Goal: Task Accomplishment & Management: Manage account settings

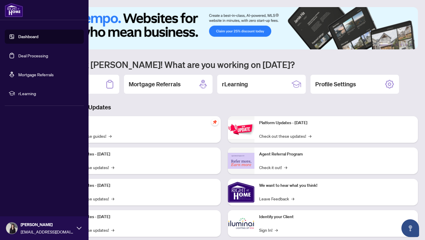
click at [19, 53] on link "Deal Processing" at bounding box center [33, 55] width 30 height 5
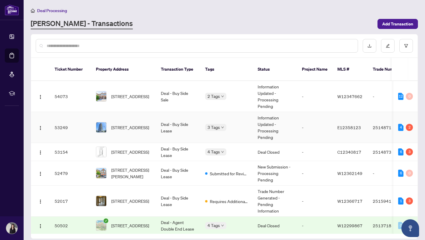
click at [351, 134] on td "E12358123" at bounding box center [349, 127] width 35 height 31
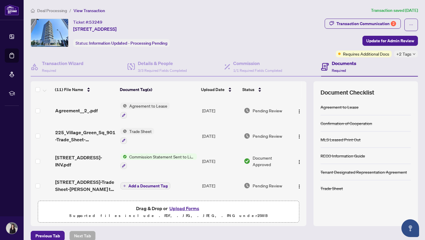
click at [61, 12] on span "Deal Processing" at bounding box center [52, 10] width 30 height 5
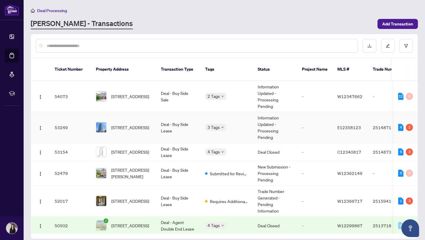
click at [363, 132] on td "E12358123" at bounding box center [349, 127] width 35 height 31
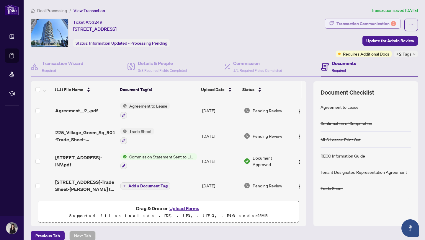
click at [378, 24] on div "Transaction Communication 2" at bounding box center [366, 23] width 60 height 9
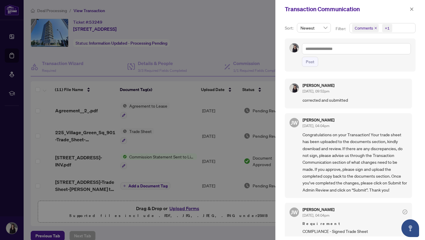
scroll to position [71, 0]
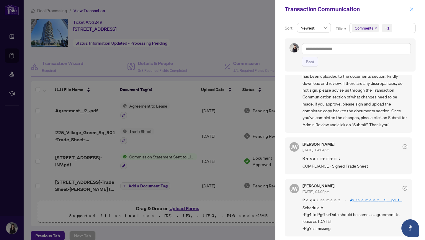
click at [411, 9] on icon "close" at bounding box center [411, 8] width 3 height 3
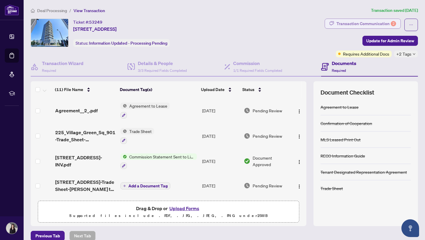
click at [357, 23] on div "Transaction Communication 2" at bounding box center [366, 23] width 60 height 9
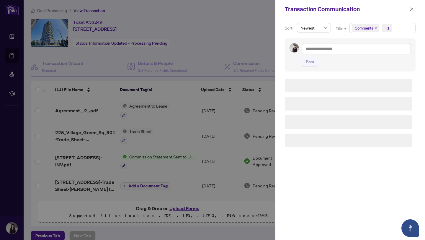
scroll to position [0, 0]
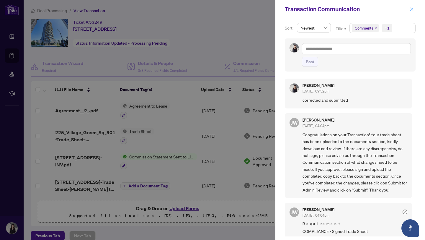
click at [413, 9] on icon "close" at bounding box center [411, 9] width 4 height 4
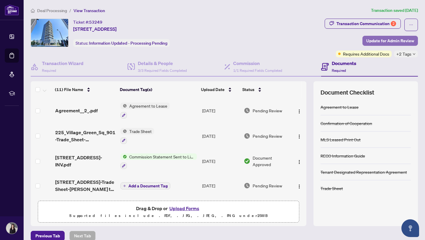
click at [387, 42] on span "Update for Admin Review" at bounding box center [390, 40] width 48 height 9
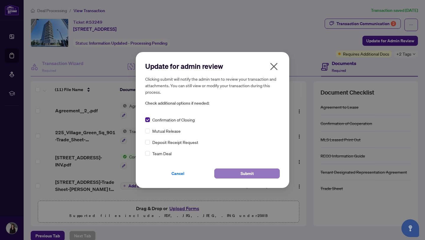
click at [227, 176] on button "Submit" at bounding box center [246, 173] width 65 height 10
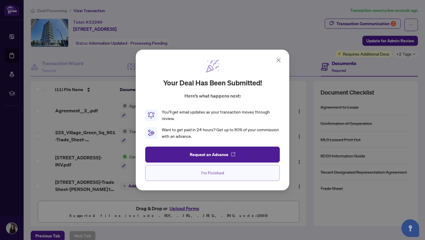
click at [210, 175] on span "I'm Finished" at bounding box center [212, 172] width 23 height 9
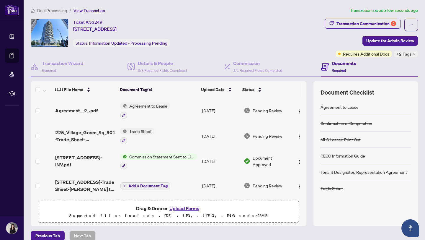
click at [53, 12] on span "Deal Processing" at bounding box center [52, 10] width 30 height 5
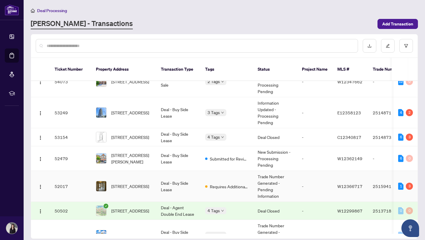
scroll to position [15, 0]
click at [132, 189] on span "[STREET_ADDRESS]" at bounding box center [130, 185] width 38 height 6
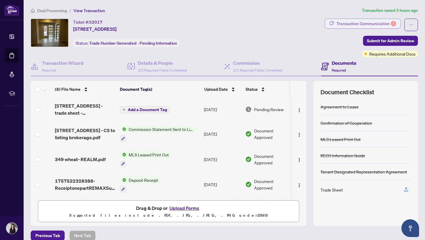
click at [367, 23] on div "Transaction Communication 3" at bounding box center [366, 23] width 60 height 9
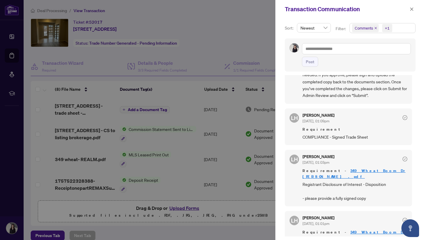
scroll to position [92, 0]
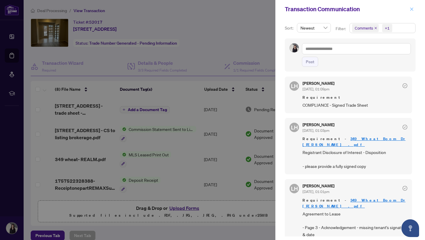
click at [411, 8] on icon "close" at bounding box center [411, 9] width 4 height 4
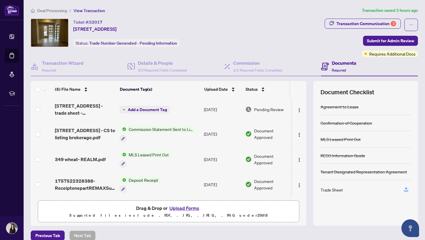
click at [180, 207] on button "Upload Forms" at bounding box center [184, 208] width 33 height 8
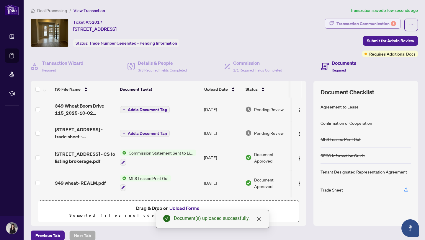
click at [376, 25] on div "Transaction Communication 3" at bounding box center [366, 23] width 60 height 9
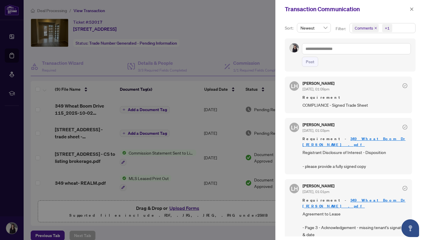
scroll to position [1, 0]
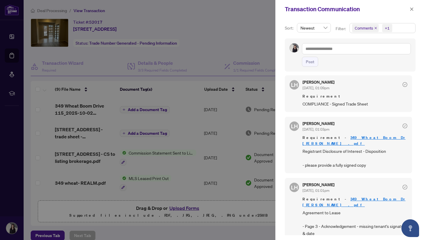
click at [414, 1] on div "Transaction Communication" at bounding box center [350, 9] width 150 height 18
click at [414, 7] on button "button" at bounding box center [412, 9] width 8 height 7
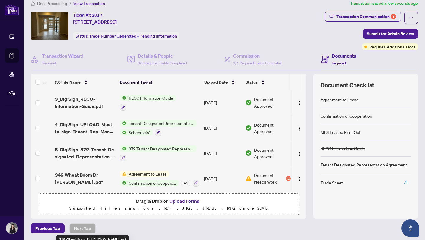
scroll to position [0, 0]
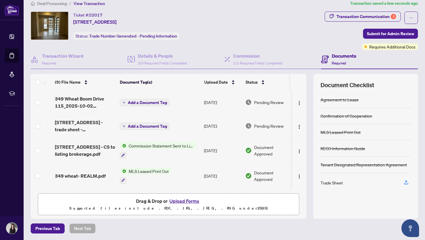
click at [134, 100] on span "Add a Document Tag" at bounding box center [147, 102] width 39 height 4
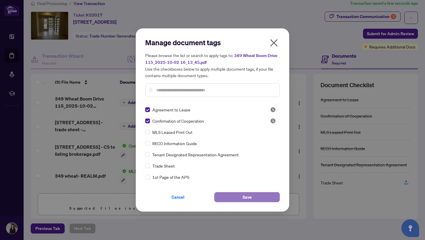
click at [230, 192] on button "Save" at bounding box center [246, 197] width 65 height 10
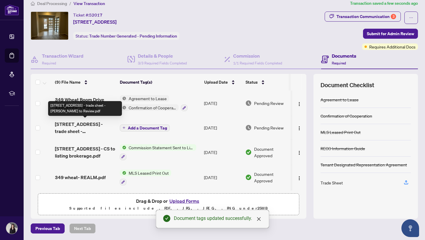
click at [98, 129] on span "[STREET_ADDRESS] - trade sheet - [PERSON_NAME] to Review.pdf" at bounding box center [85, 127] width 60 height 14
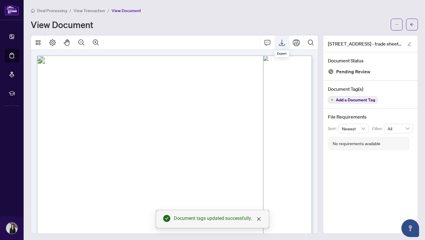
click at [284, 38] on button "Export" at bounding box center [282, 42] width 14 height 14
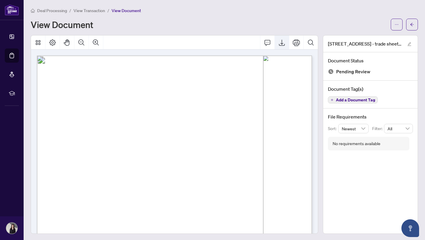
click at [283, 45] on icon "Export" at bounding box center [281, 42] width 7 height 7
click at [408, 26] on button "button" at bounding box center [412, 25] width 12 height 12
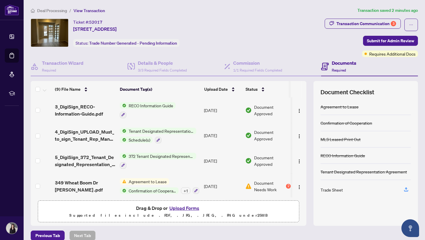
scroll to position [7, 0]
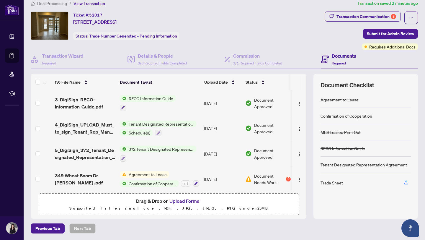
click at [186, 202] on button "Upload Forms" at bounding box center [184, 201] width 33 height 8
